Goal: Task Accomplishment & Management: Manage account settings

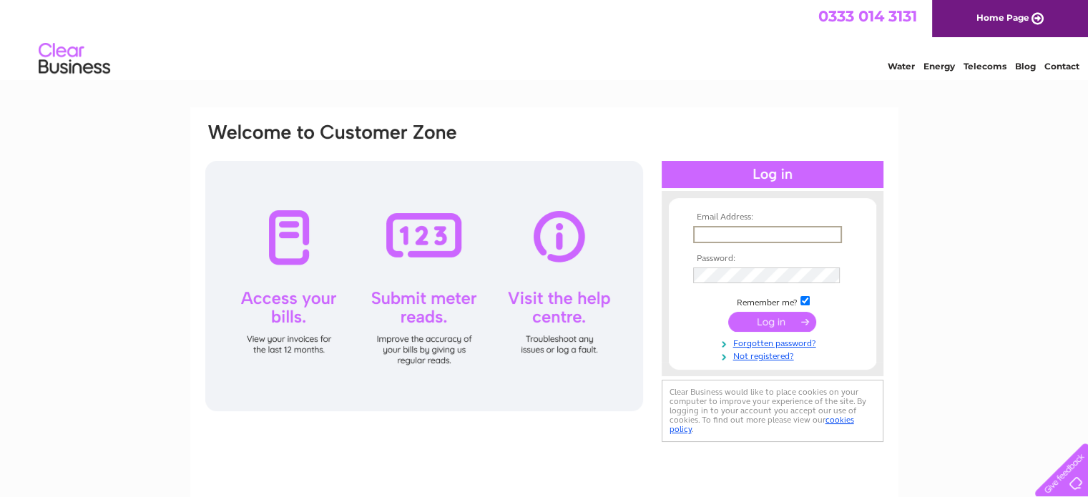
click at [707, 231] on input "text" at bounding box center [767, 234] width 149 height 17
click at [732, 233] on input "text" at bounding box center [767, 234] width 149 height 17
paste input "[EMAIL_ADDRESS][DOMAIN_NAME]"
type input "[EMAIL_ADDRESS][DOMAIN_NAME]"
click at [773, 322] on input "submit" at bounding box center [773, 321] width 88 height 20
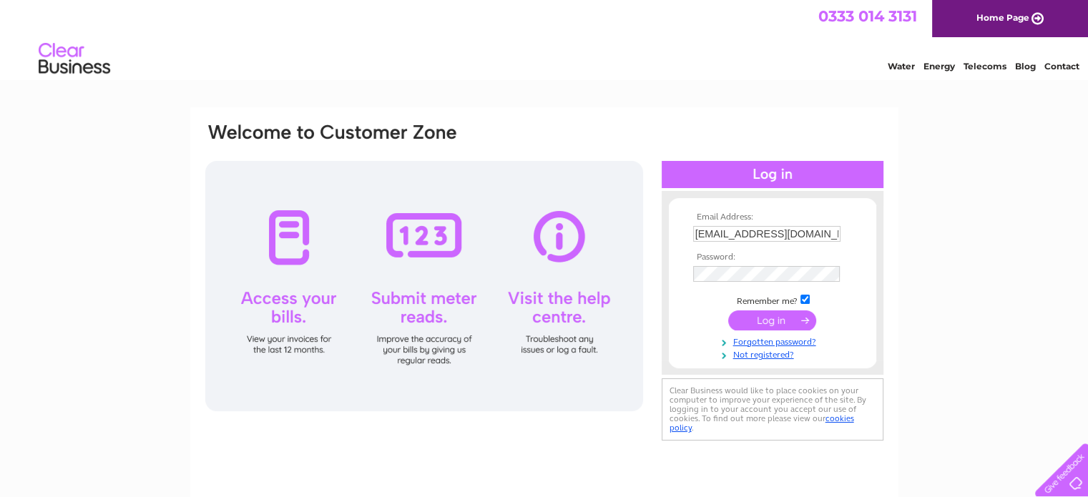
click at [773, 320] on input "submit" at bounding box center [773, 321] width 88 height 20
click at [729, 311] on input "submit" at bounding box center [773, 321] width 88 height 20
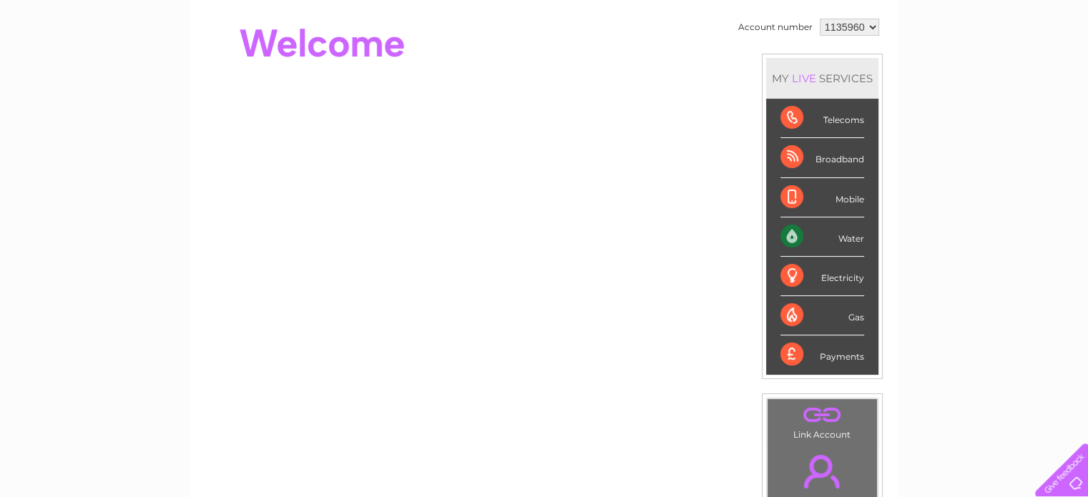
scroll to position [27, 0]
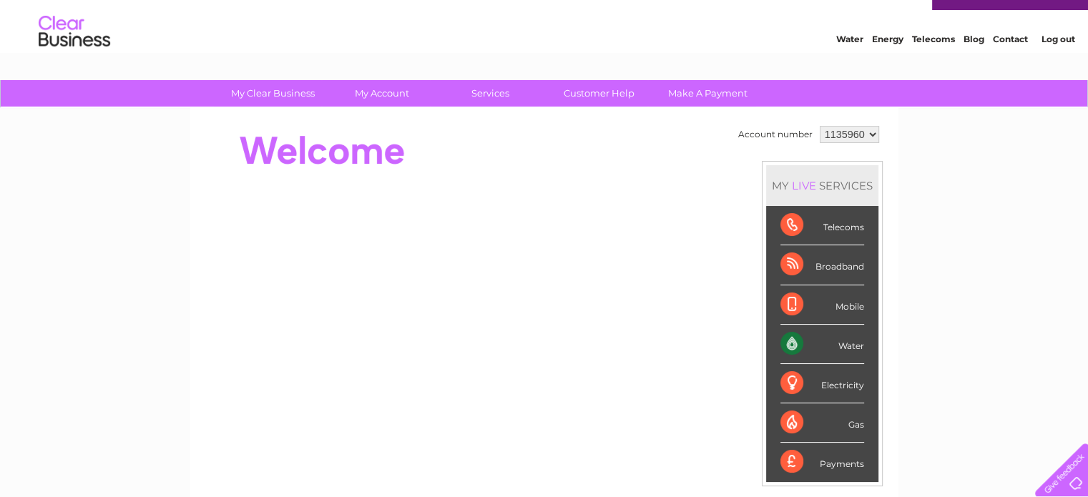
click at [850, 128] on select "1135960" at bounding box center [849, 134] width 59 height 17
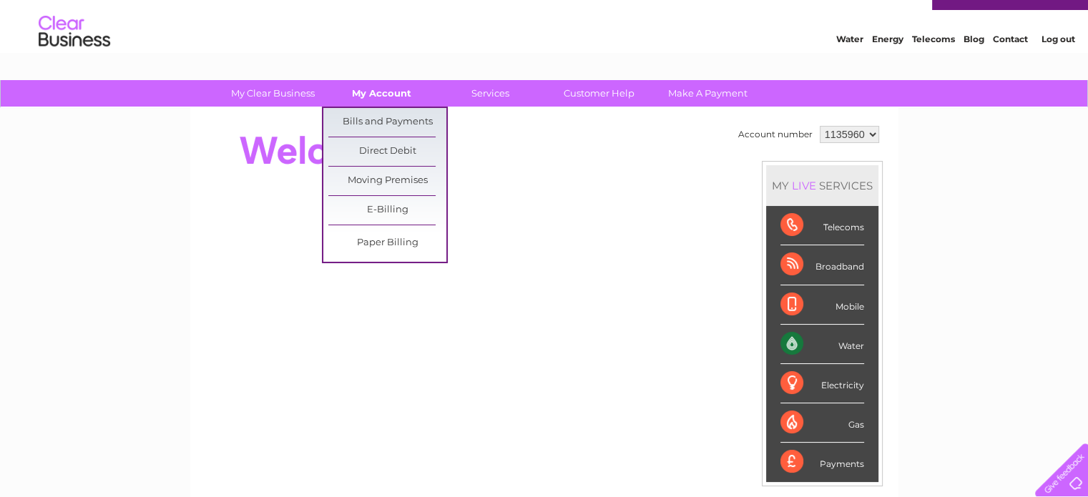
click at [375, 89] on link "My Account" at bounding box center [382, 93] width 118 height 26
click at [382, 117] on link "Bills and Payments" at bounding box center [387, 122] width 118 height 29
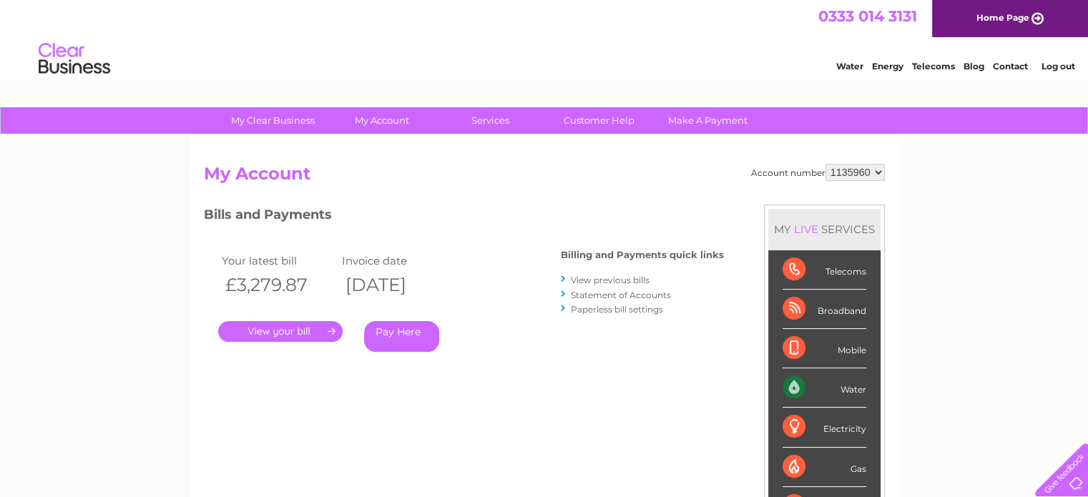
scroll to position [73, 0]
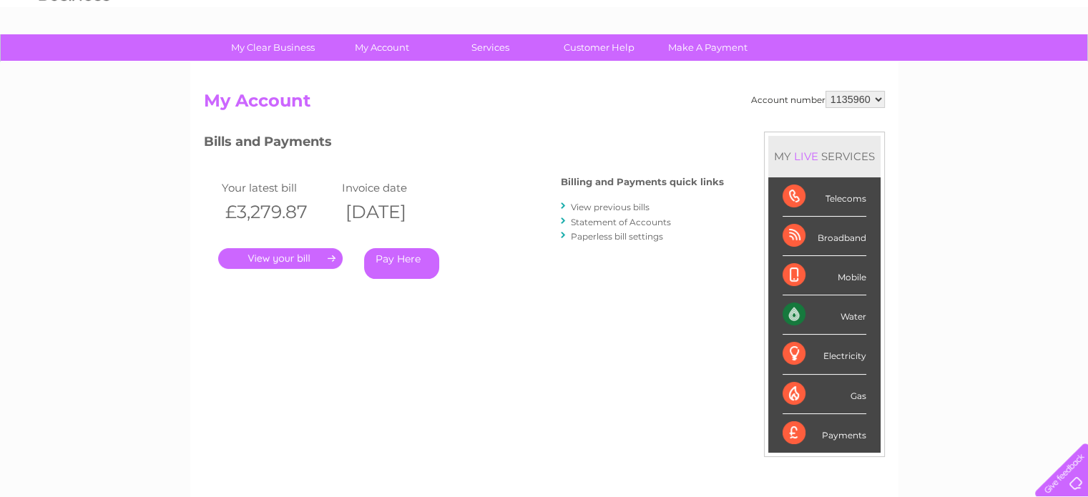
click at [309, 257] on link "." at bounding box center [280, 258] width 125 height 21
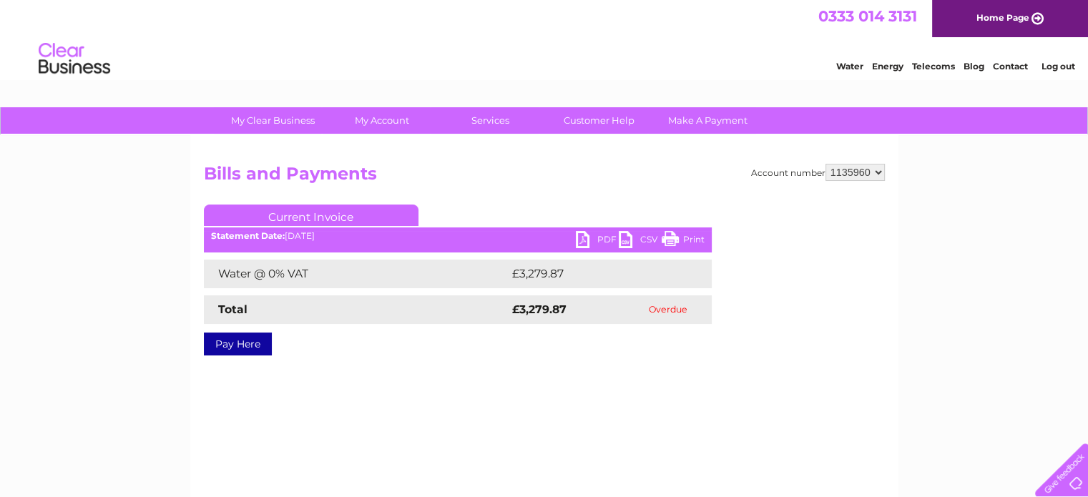
click at [601, 233] on link "PDF" at bounding box center [597, 241] width 43 height 21
